Goal: Task Accomplishment & Management: Manage account settings

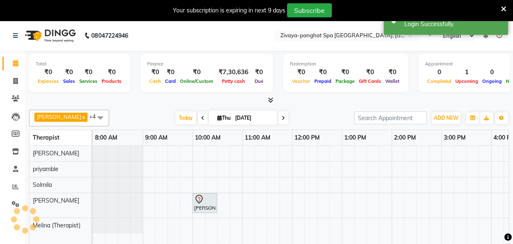
select select "en"
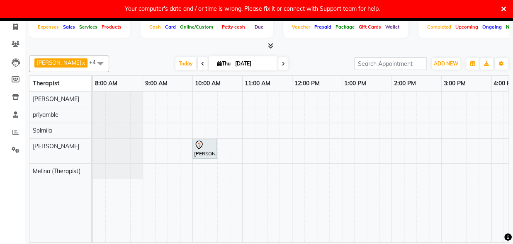
scroll to position [0, 331]
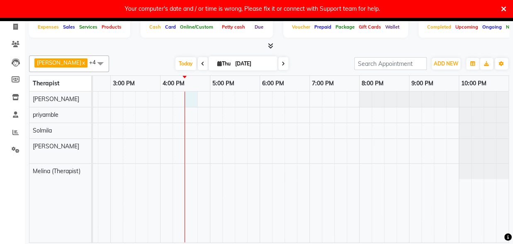
click at [179, 98] on div "[PERSON_NAME], TK01, 10:00 AM-10:30 AM, Signature Head Massage - 30 Mins" at bounding box center [135, 167] width 747 height 151
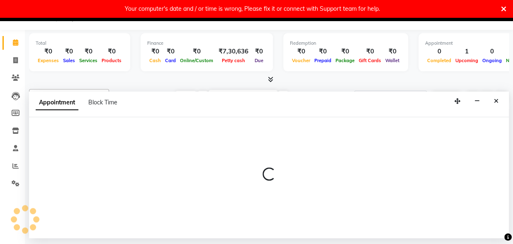
select select "54828"
select select "990"
select select "tentative"
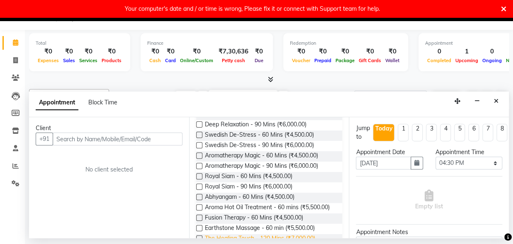
scroll to position [87, 0]
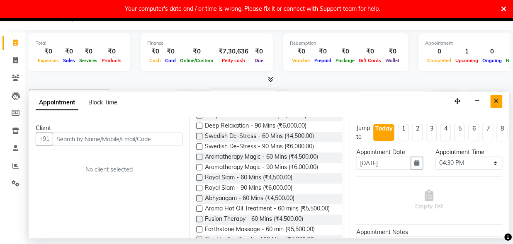
click at [497, 98] on icon "Close" at bounding box center [496, 101] width 5 height 6
